Goal: Information Seeking & Learning: Learn about a topic

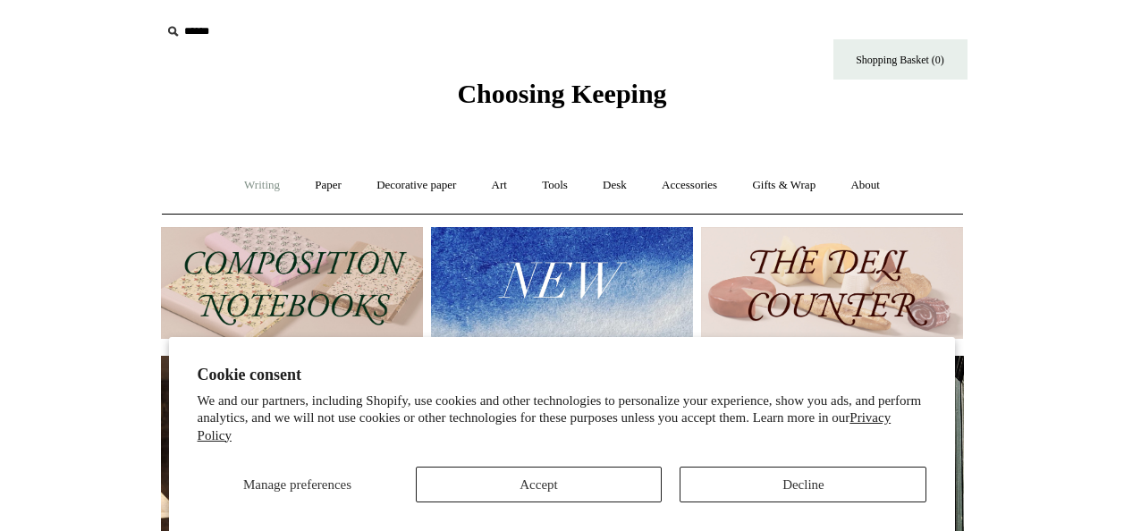
scroll to position [0, 803]
click at [260, 186] on link "Writing +" at bounding box center [262, 185] width 68 height 47
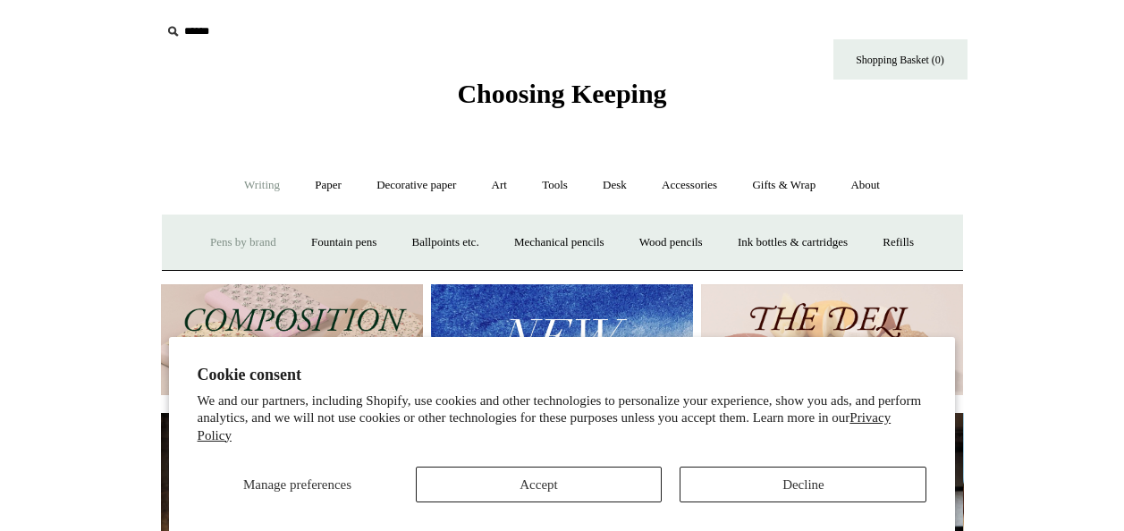
scroll to position [0, 0]
click at [768, 496] on button "Decline" at bounding box center [803, 485] width 247 height 36
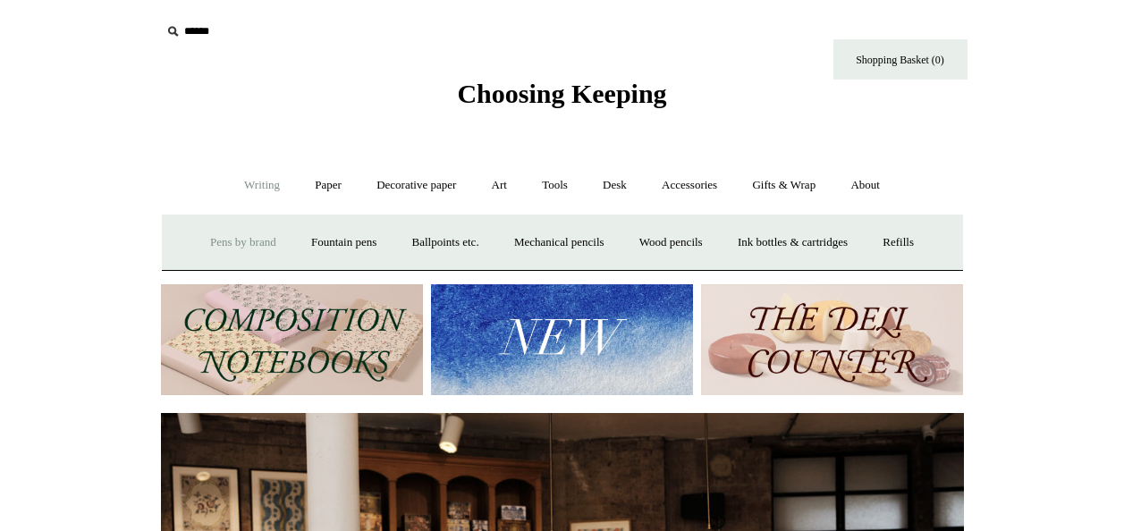
click at [194, 250] on link "Pens by brand +" at bounding box center [243, 242] width 98 height 47
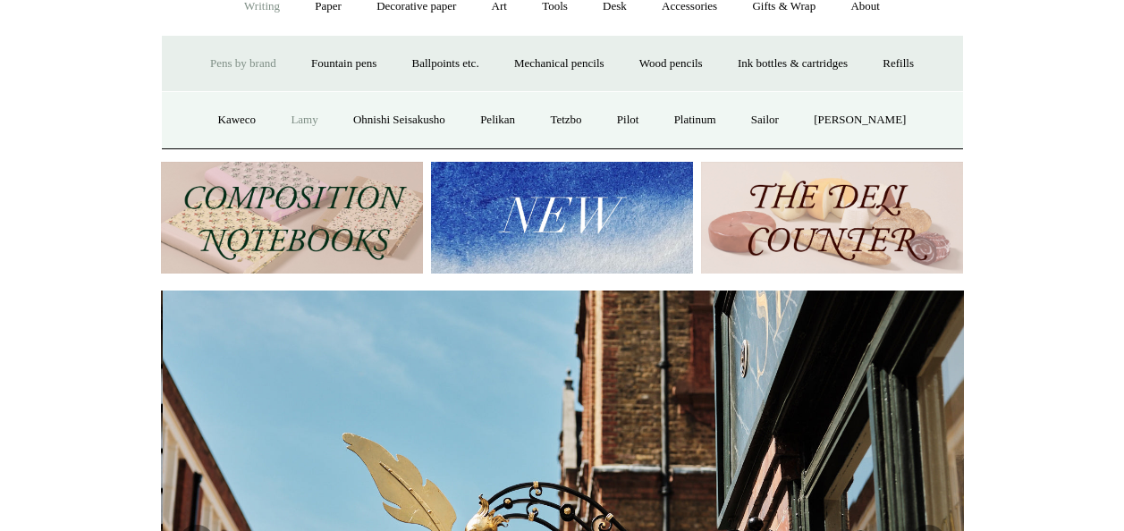
scroll to position [0, 803]
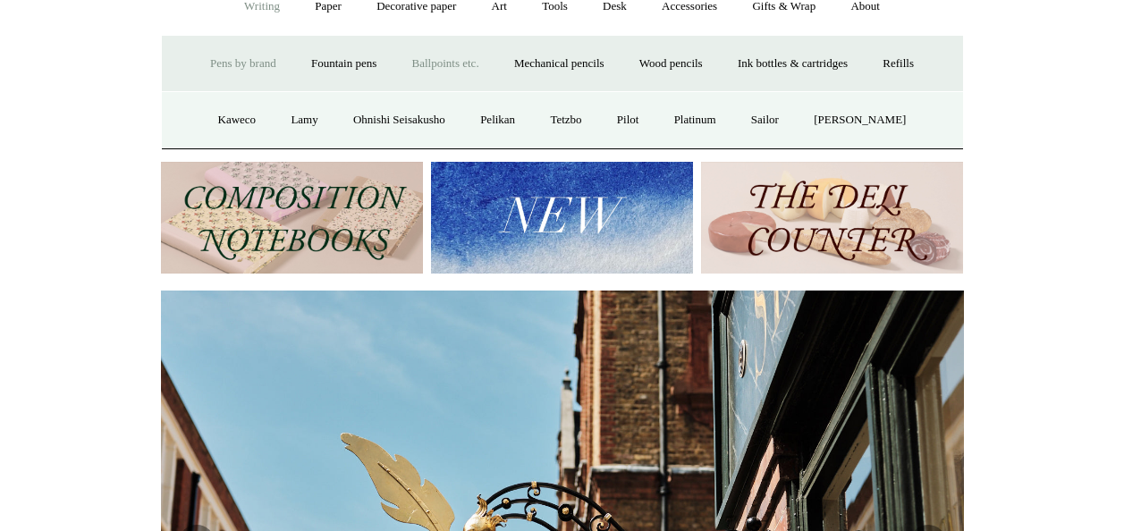
click at [445, 72] on link "Ballpoints etc. +" at bounding box center [445, 63] width 99 height 47
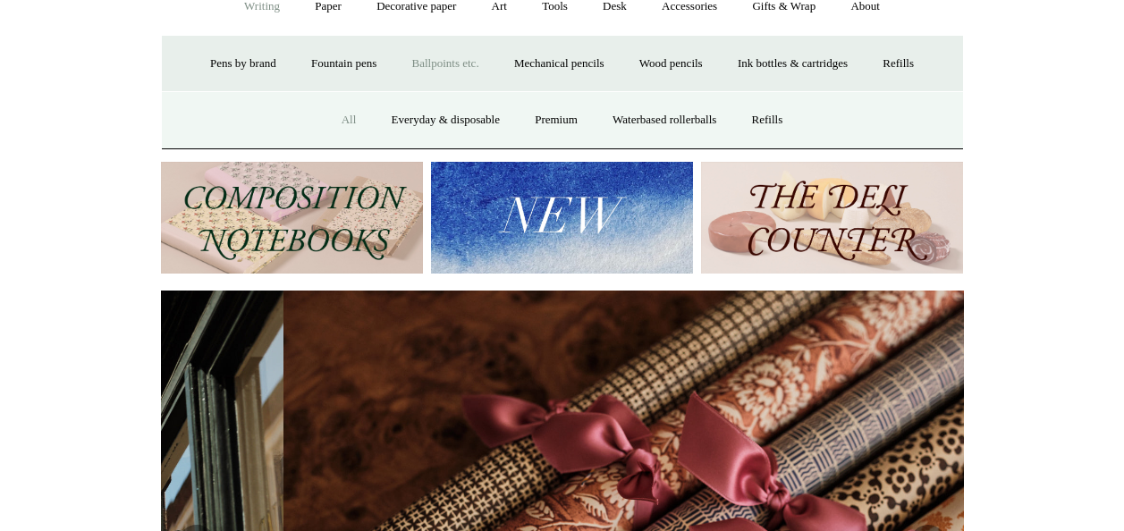
scroll to position [0, 376]
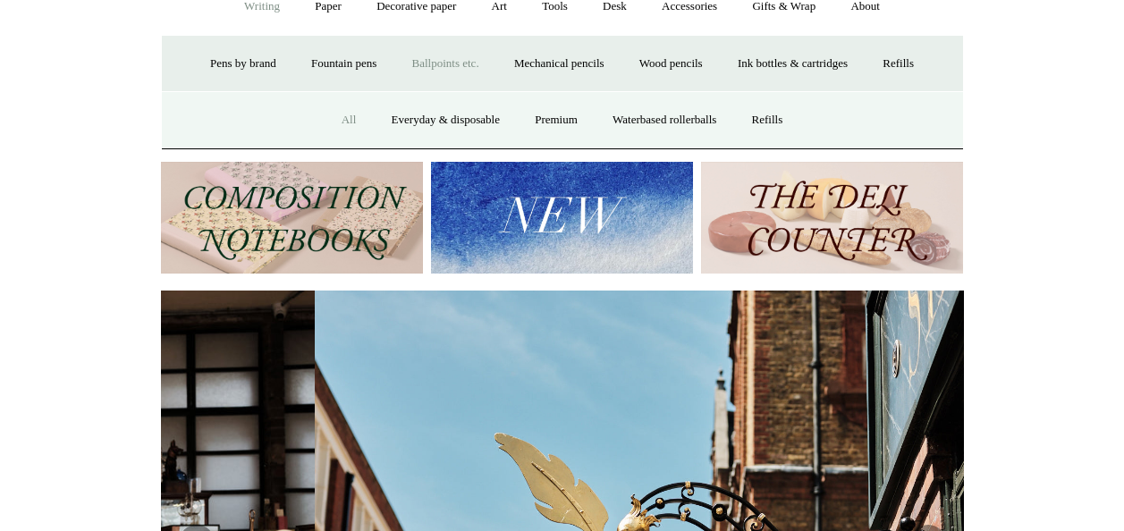
click at [340, 115] on link "All" at bounding box center [349, 120] width 47 height 47
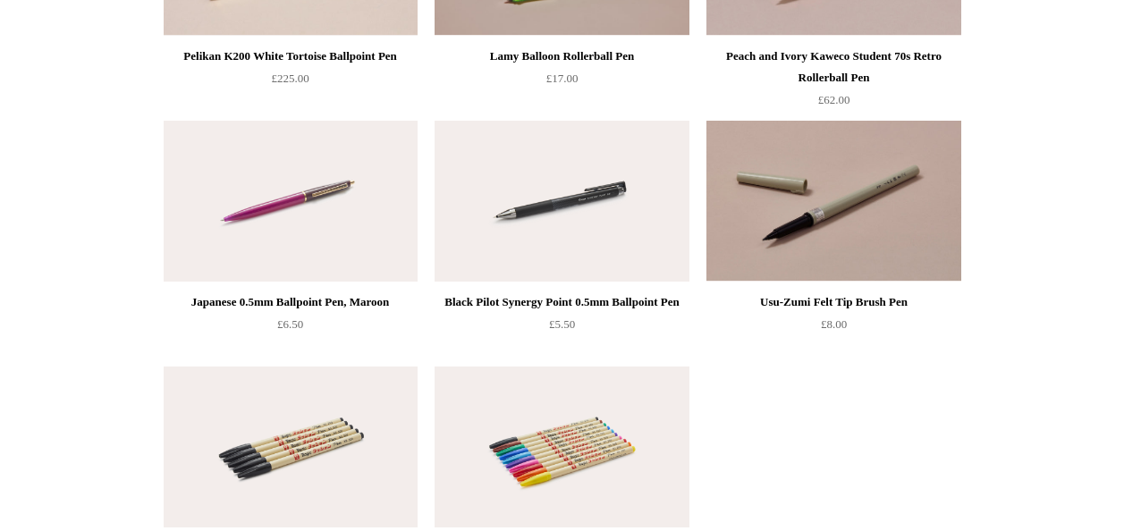
scroll to position [5457, 0]
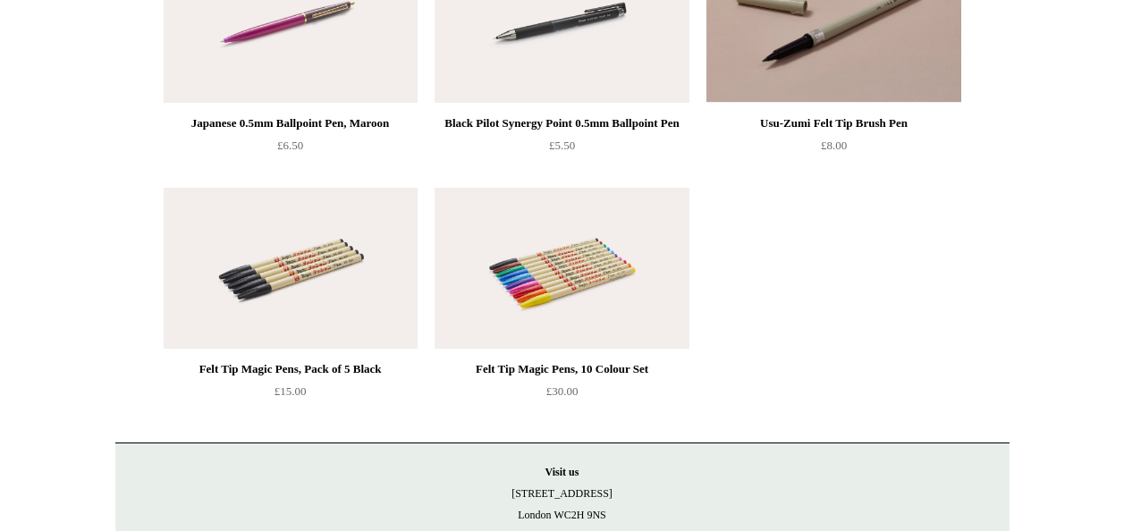
click at [546, 251] on img at bounding box center [562, 268] width 254 height 161
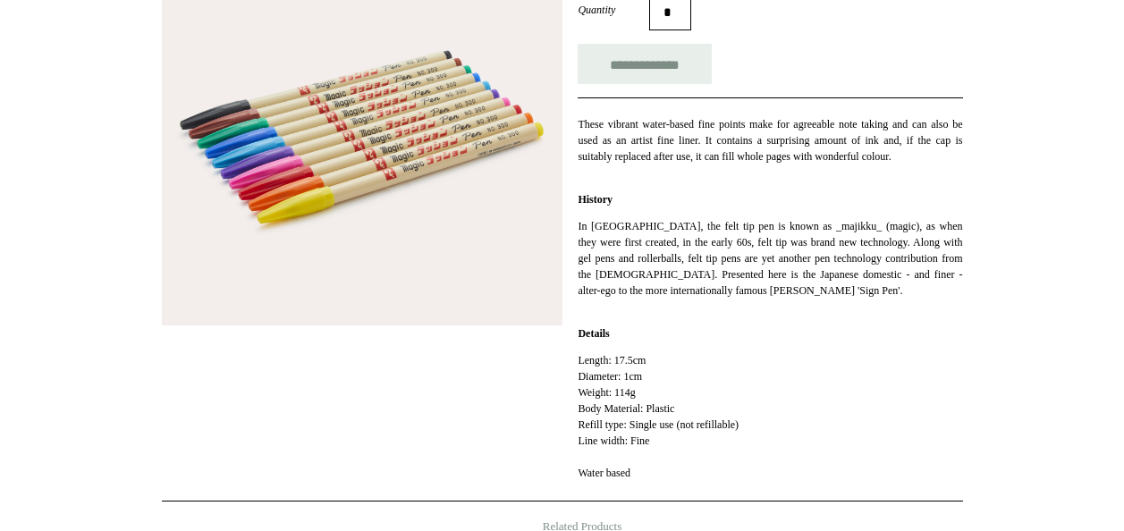
scroll to position [358, 0]
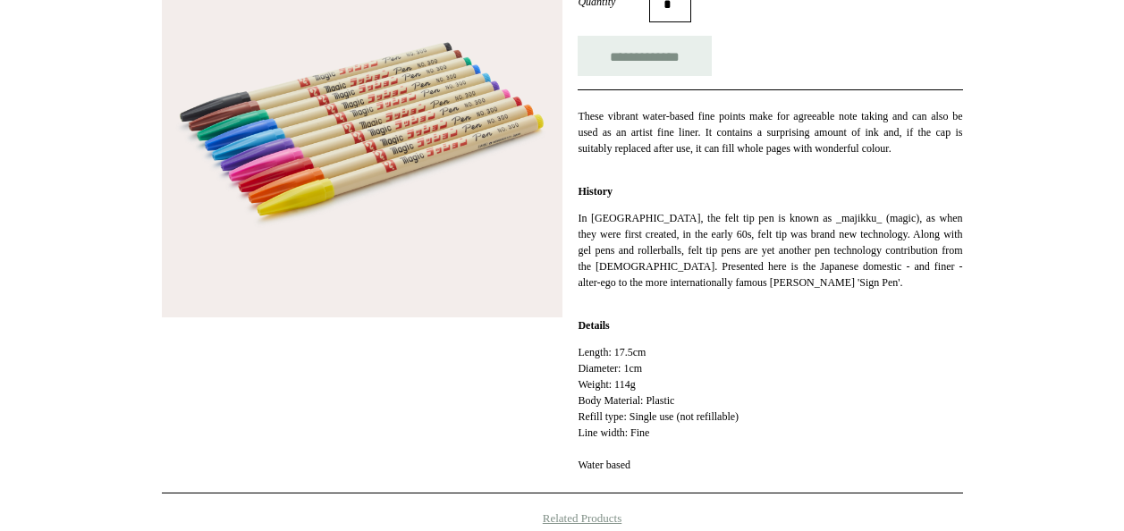
click at [411, 175] on img at bounding box center [362, 117] width 401 height 401
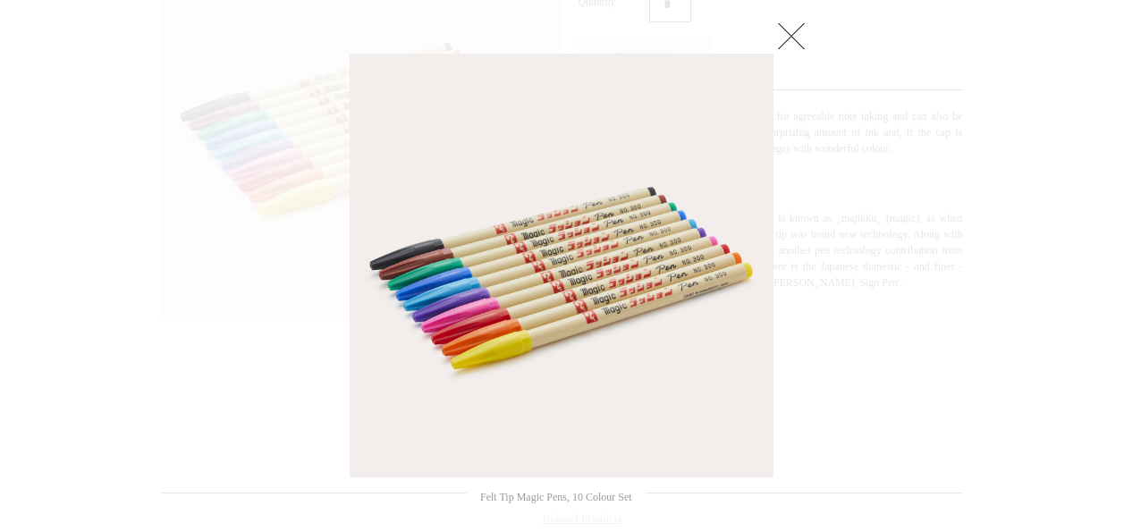
click at [978, 354] on div at bounding box center [562, 361] width 1124 height 1438
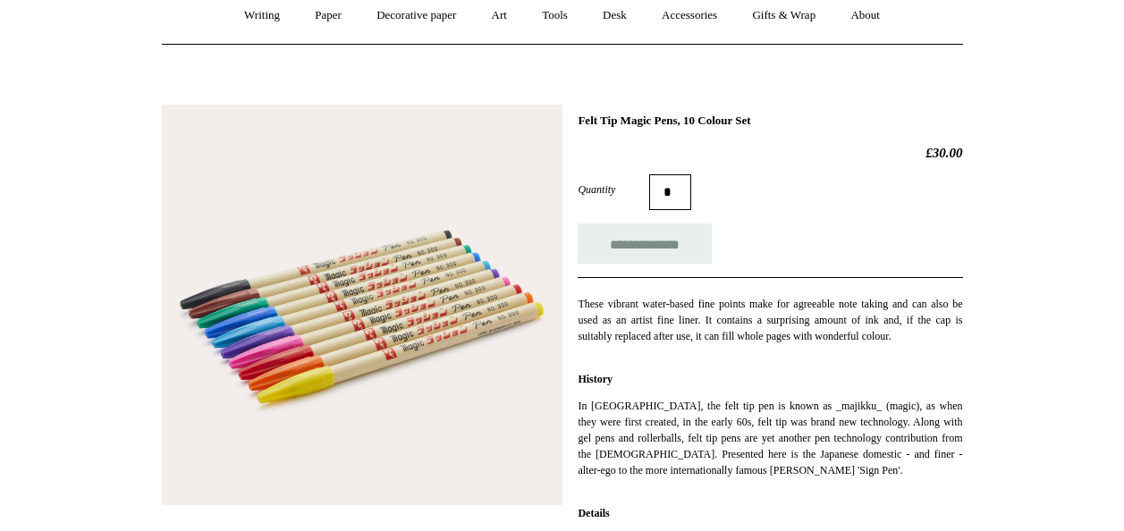
scroll to position [0, 0]
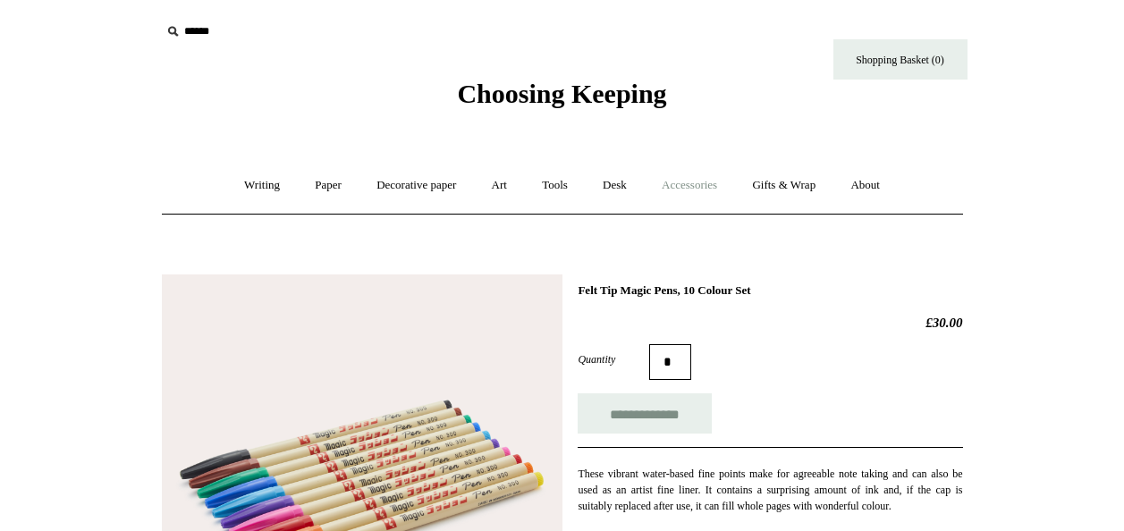
click at [722, 193] on link "Accessories +" at bounding box center [690, 185] width 88 height 47
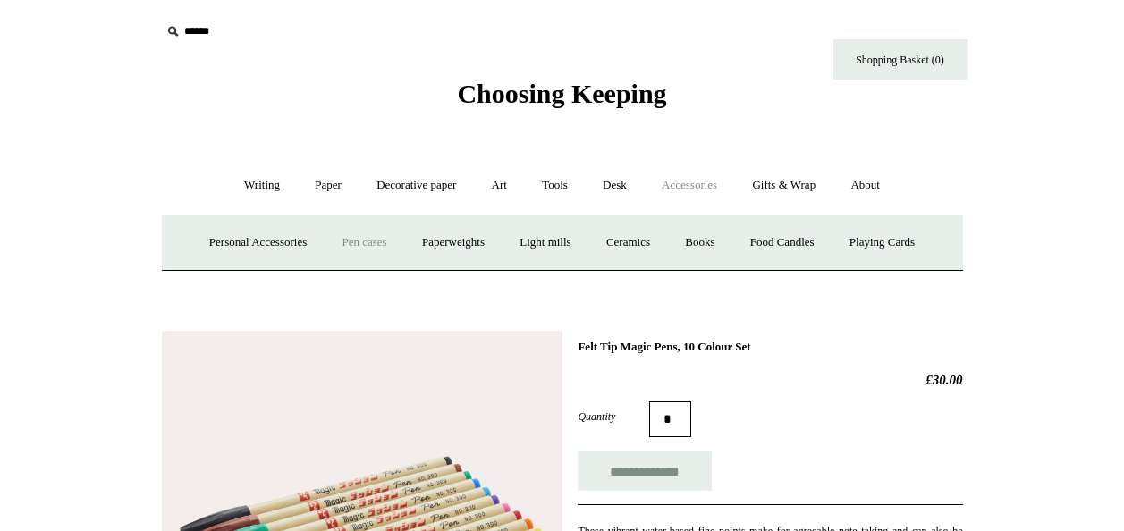
click at [368, 249] on link "Pen cases" at bounding box center [364, 242] width 77 height 47
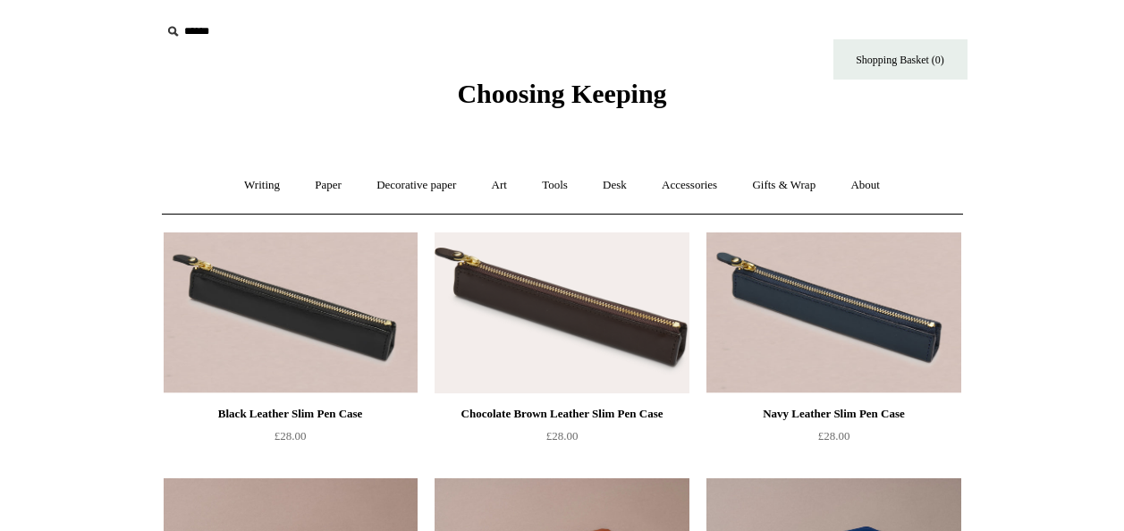
scroll to position [179, 0]
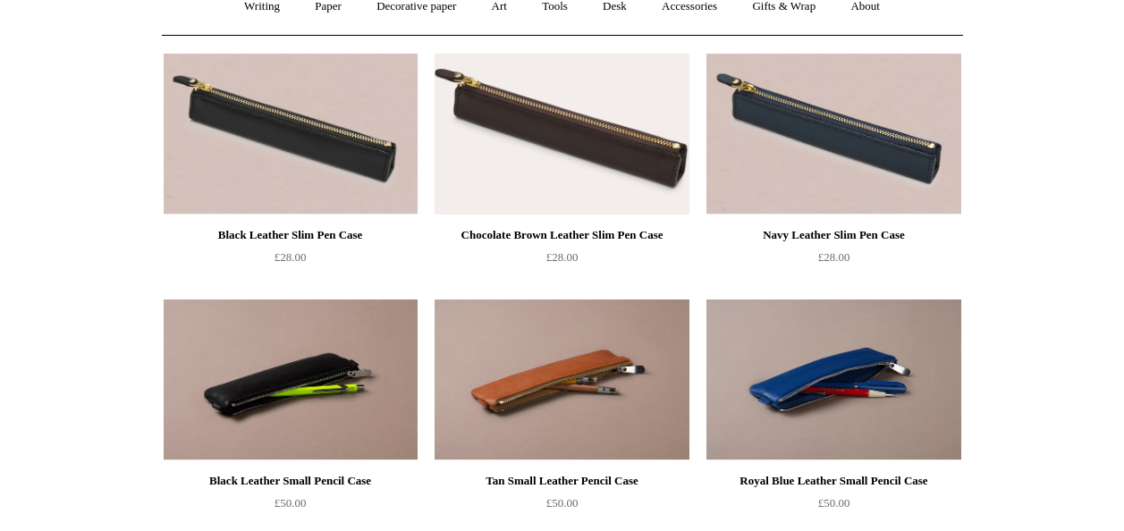
click at [250, 381] on img at bounding box center [291, 380] width 254 height 161
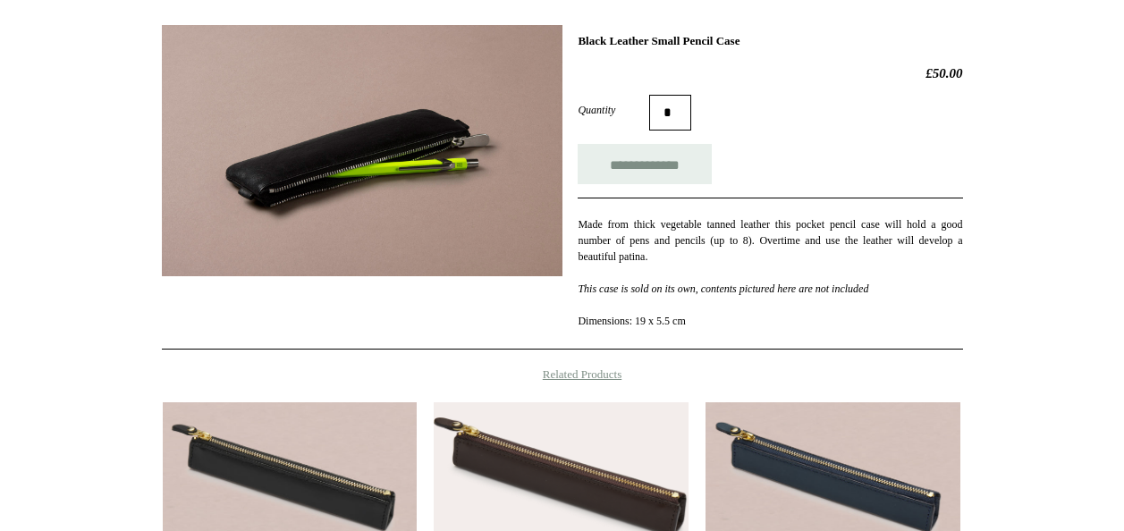
scroll to position [268, 0]
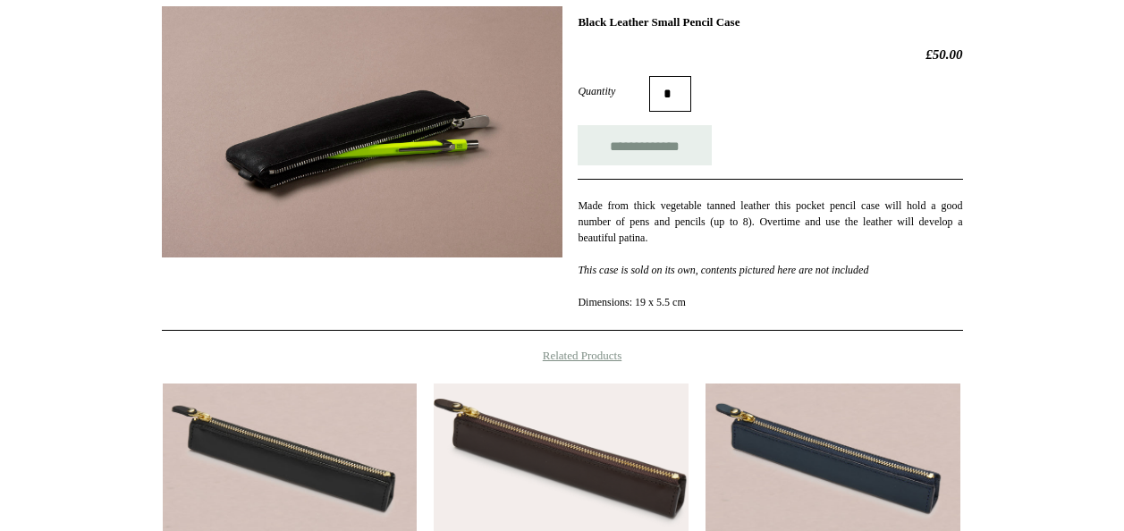
click at [290, 109] on img at bounding box center [362, 131] width 401 height 251
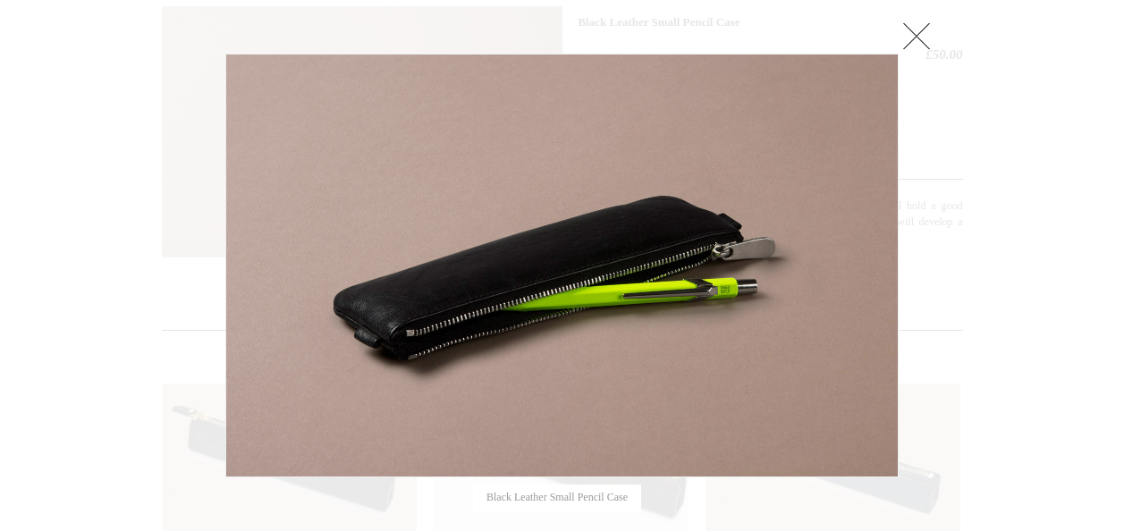
click at [65, 216] on div at bounding box center [562, 317] width 1124 height 1170
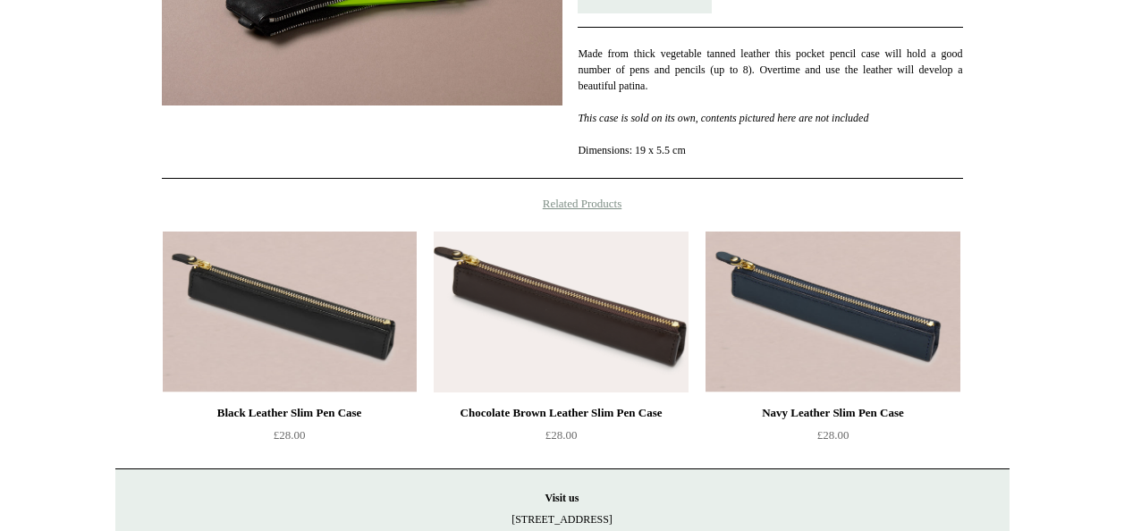
scroll to position [537, 0]
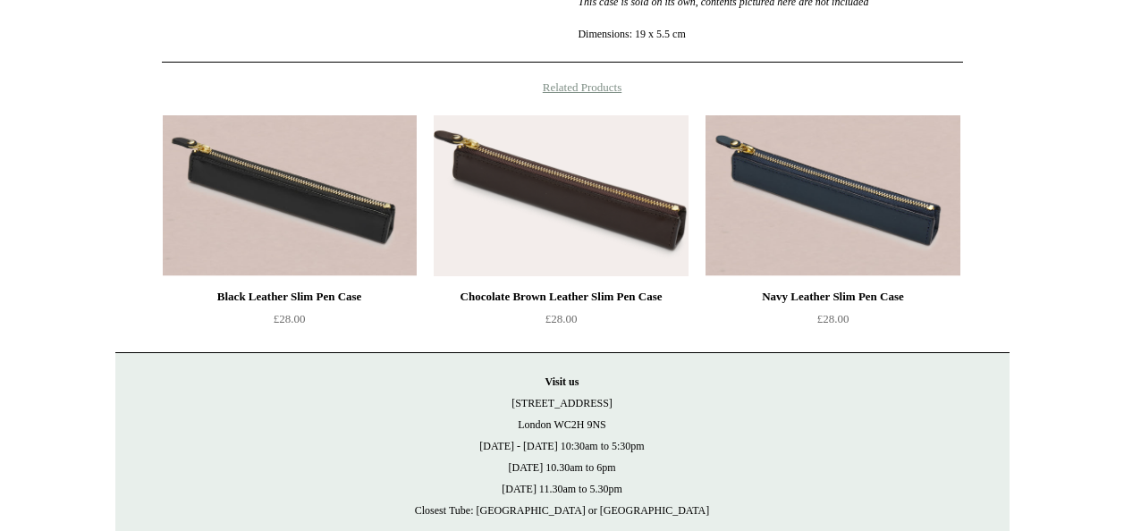
click at [834, 175] on img at bounding box center [833, 195] width 254 height 161
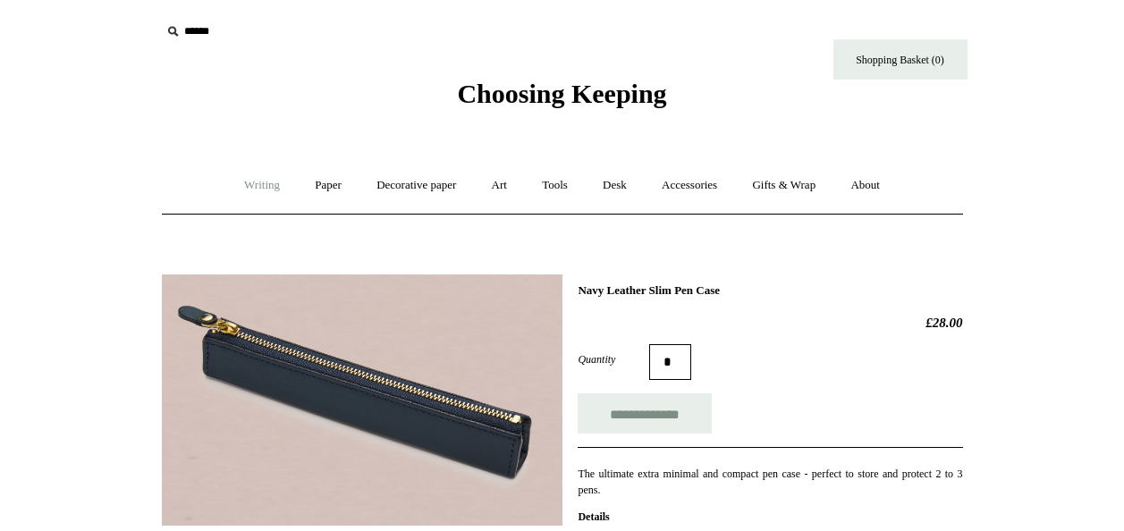
click at [255, 189] on link "Writing +" at bounding box center [262, 185] width 68 height 47
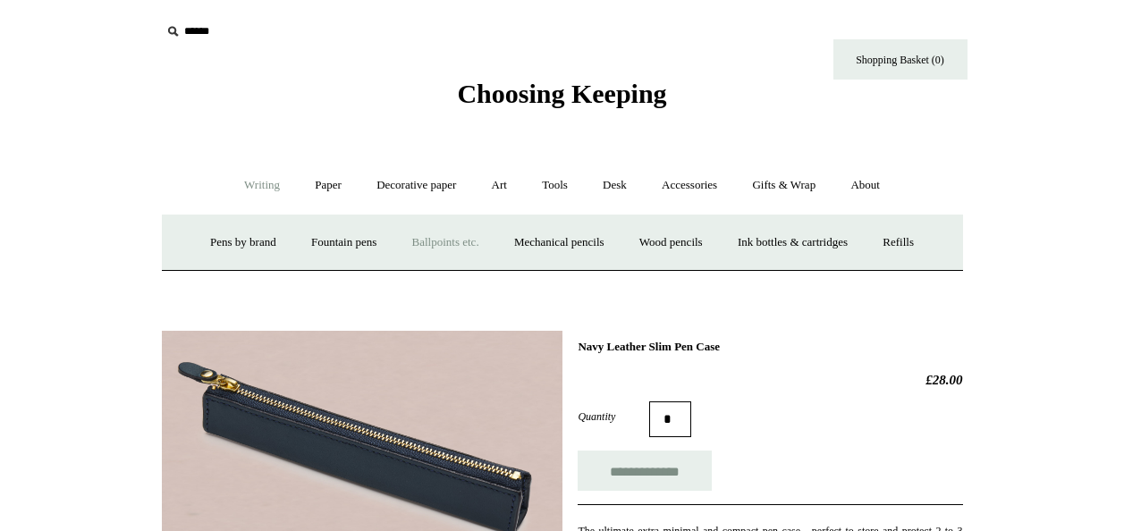
click at [419, 246] on link "Ballpoints etc. +" at bounding box center [445, 242] width 99 height 47
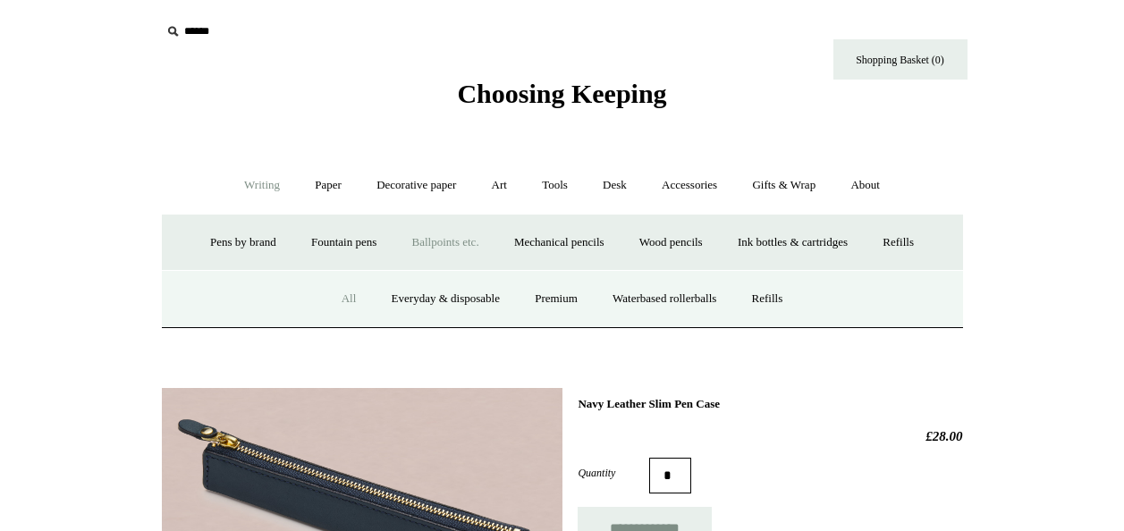
click at [326, 293] on link "All" at bounding box center [349, 299] width 47 height 47
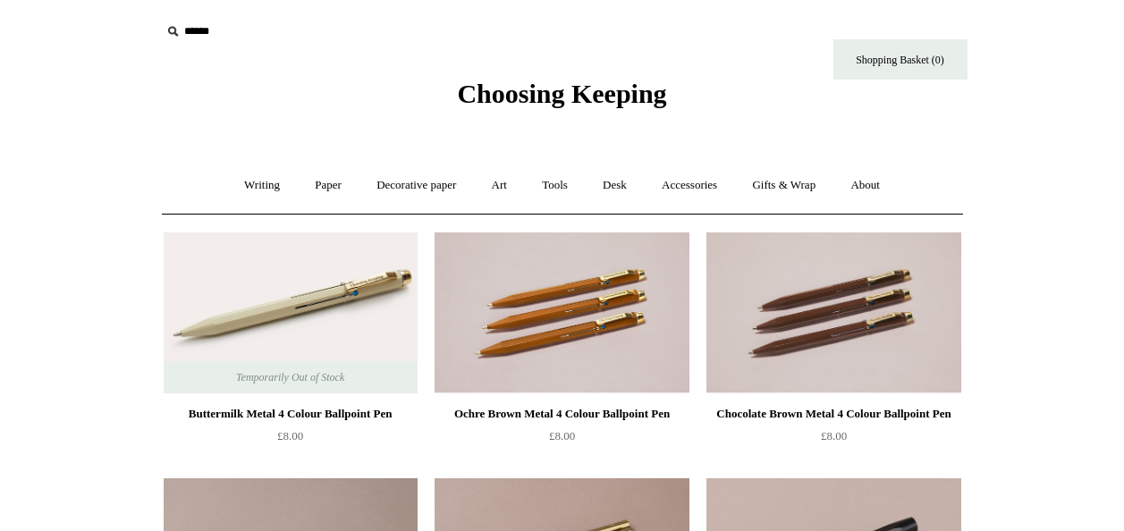
click at [275, 319] on img at bounding box center [291, 313] width 254 height 161
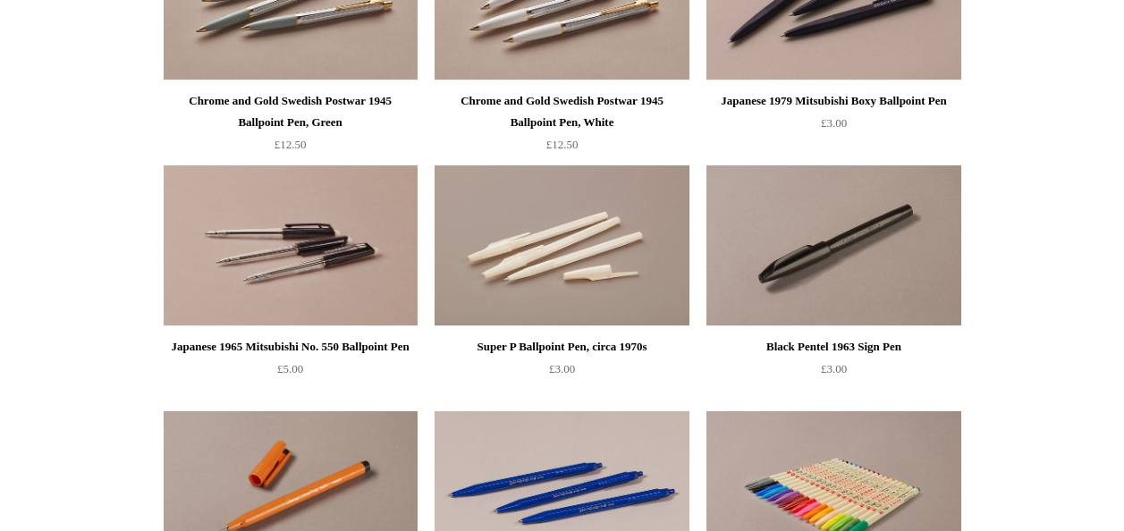
scroll to position [2952, 0]
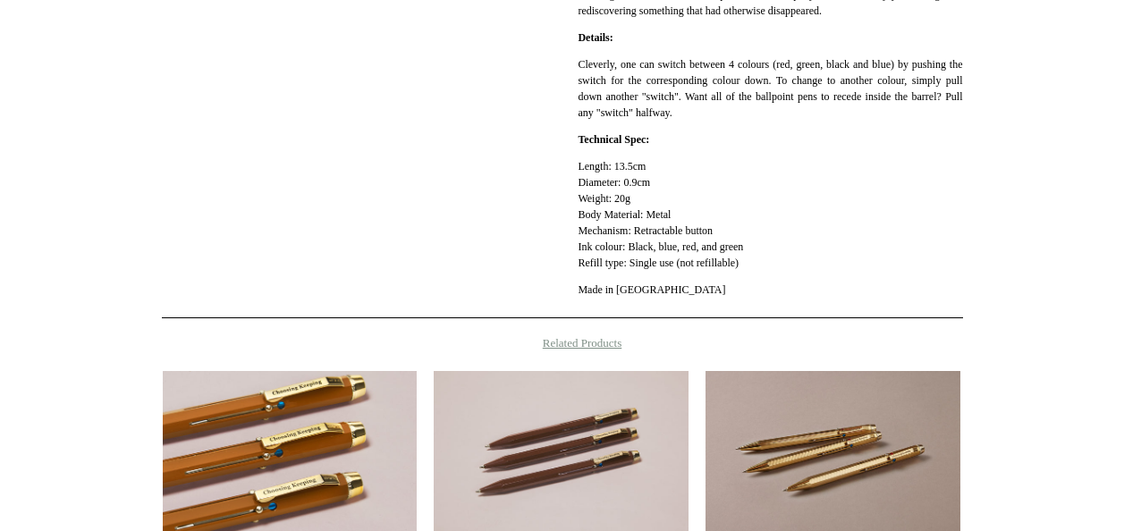
scroll to position [626, 0]
